Goal: Check status: Check status

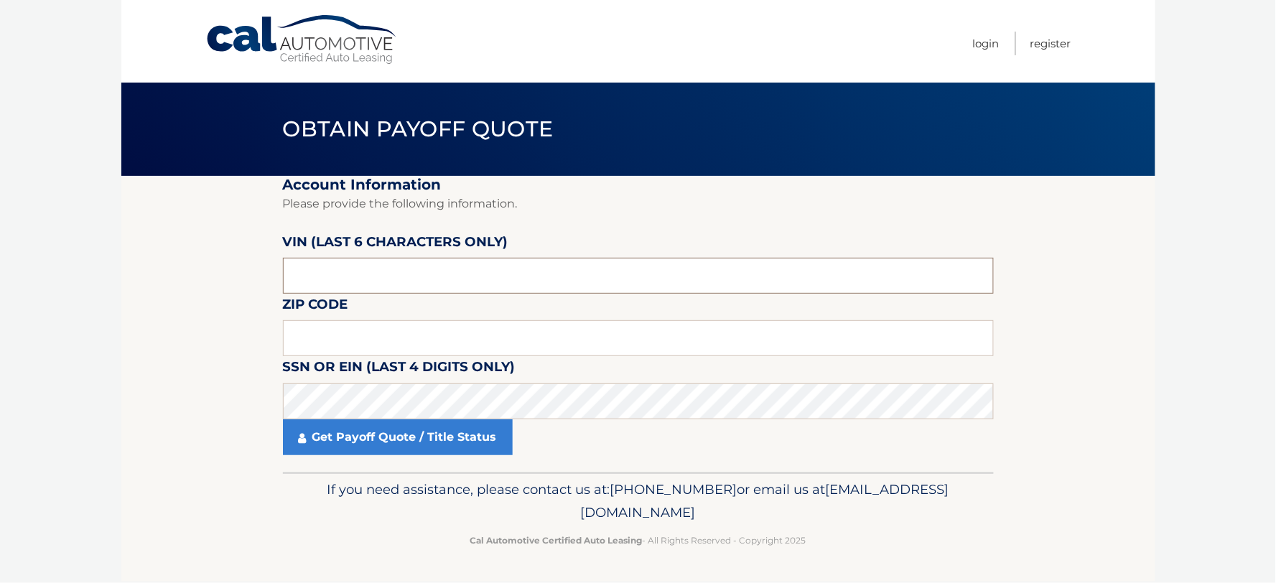
click at [451, 281] on input "text" at bounding box center [638, 276] width 711 height 36
paste input "278652"
type input "278652"
type input "11747"
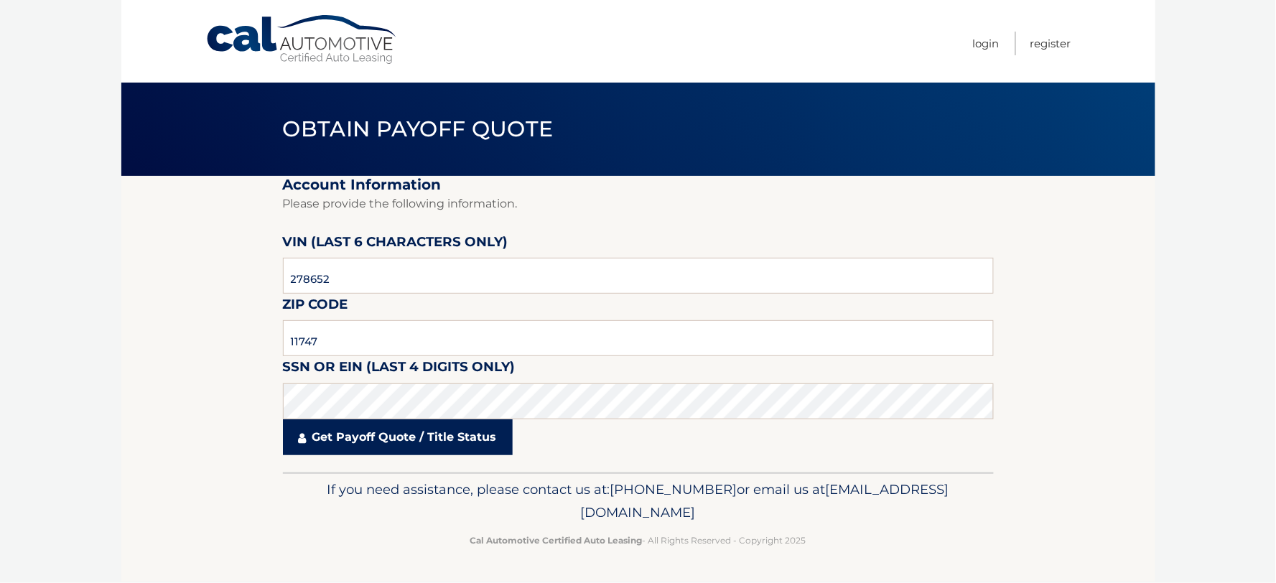
click at [421, 435] on link "Get Payoff Quote / Title Status" at bounding box center [398, 437] width 230 height 36
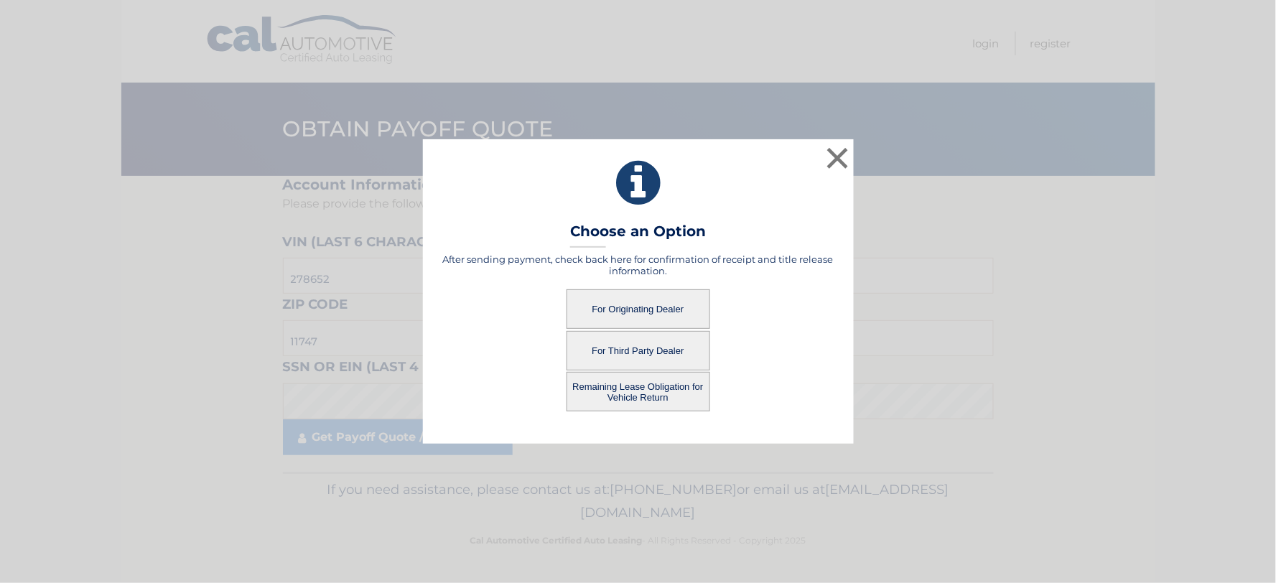
click at [669, 300] on button "For Originating Dealer" at bounding box center [638, 308] width 144 height 39
click at [666, 304] on button "For Originating Dealer" at bounding box center [638, 308] width 144 height 39
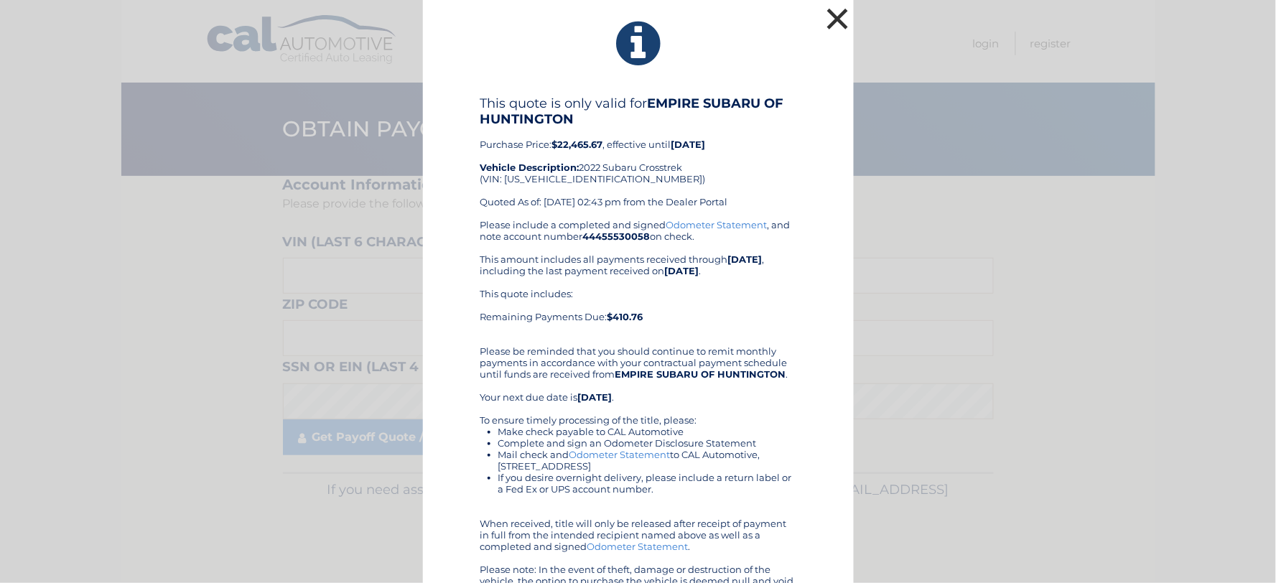
click at [828, 17] on button "×" at bounding box center [837, 18] width 29 height 29
